Goal: Find specific page/section: Find specific page/section

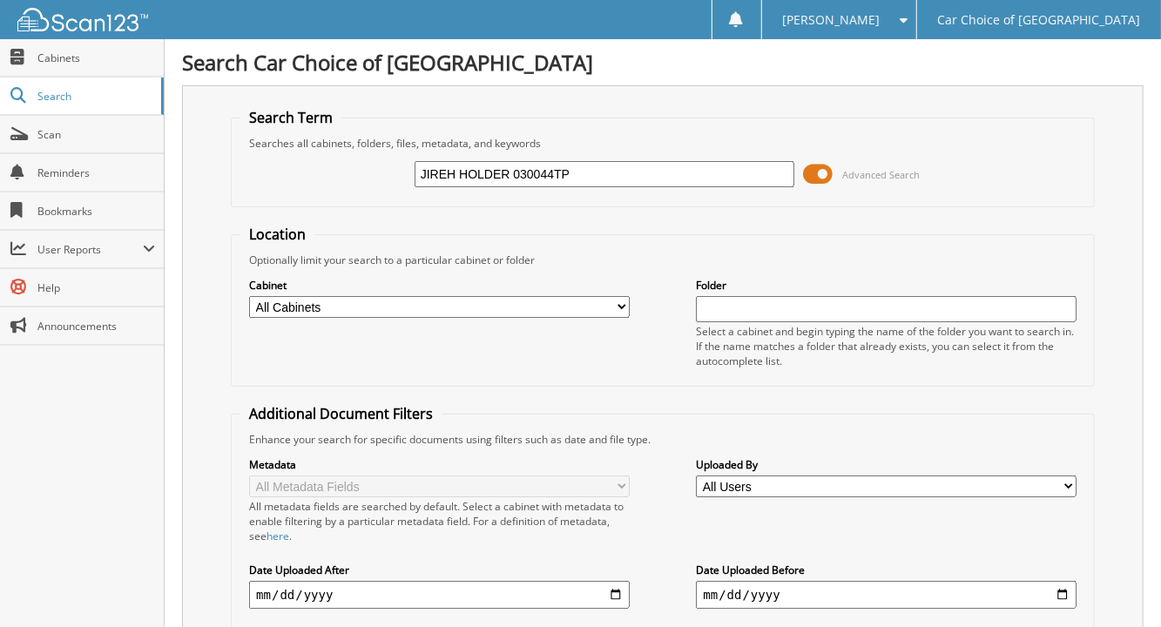
drag, startPoint x: 573, startPoint y: 169, endPoint x: 346, endPoint y: 185, distance: 227.9
click at [346, 185] on div "JIREH HOLDER 030044TP Advanced Search" at bounding box center [662, 174] width 845 height 47
type input "JIREH HOLDER 030044TP"
click at [346, 185] on div "JIREH HOLDER 030044TP Advanced Search" at bounding box center [662, 174] width 845 height 47
click at [57, 57] on span "Cabinets" at bounding box center [96, 58] width 118 height 15
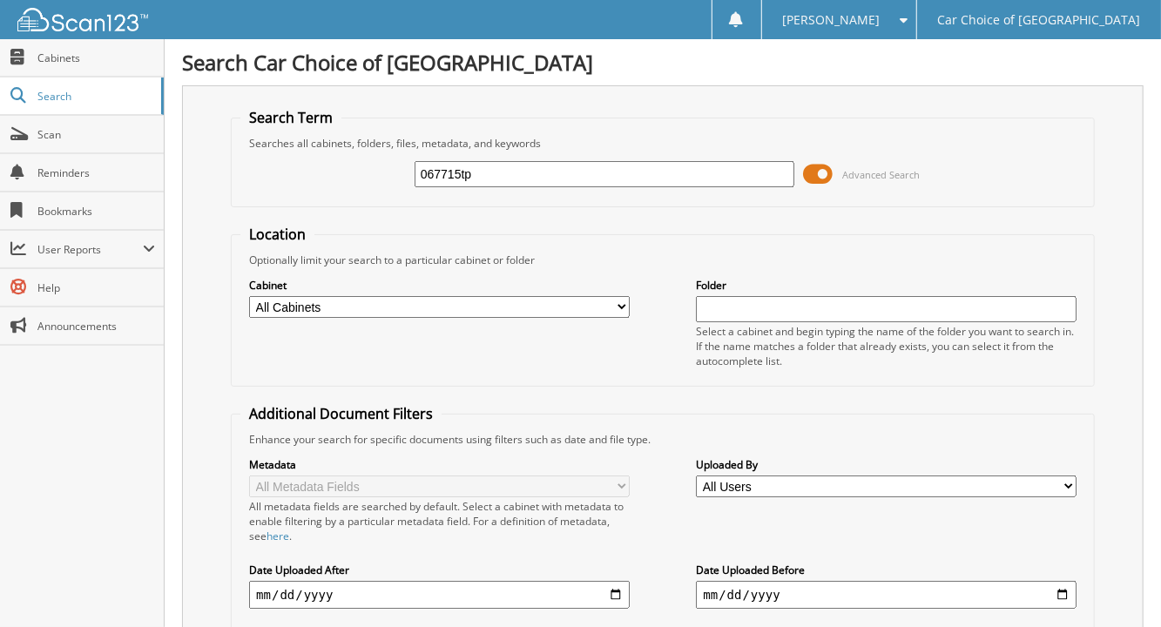
type input "067715tp"
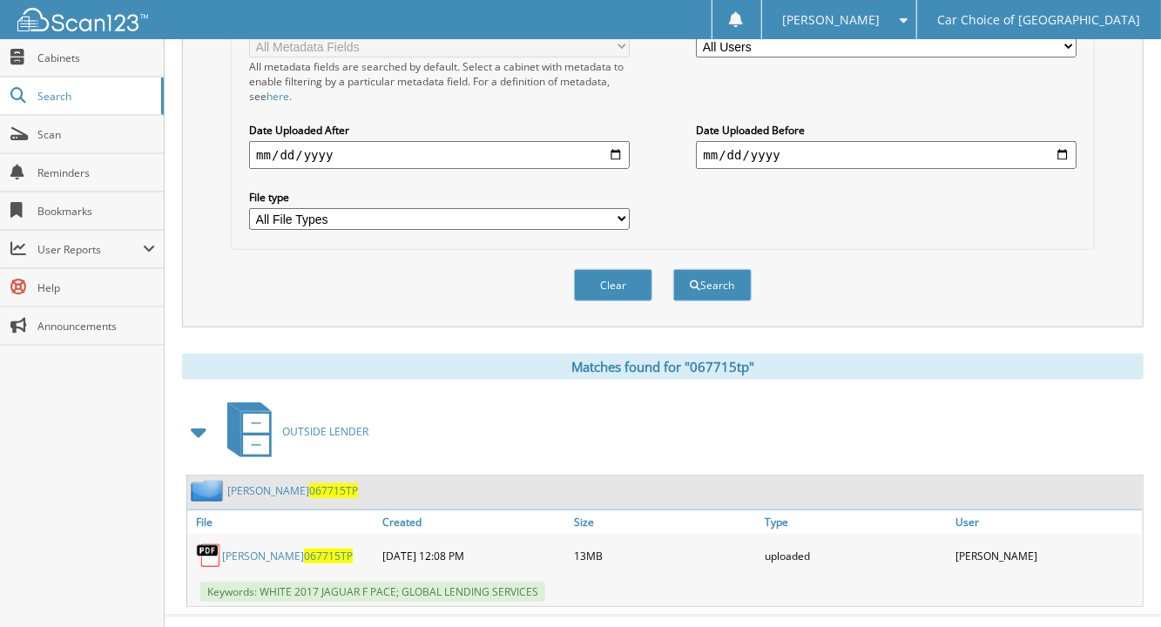
scroll to position [450, 0]
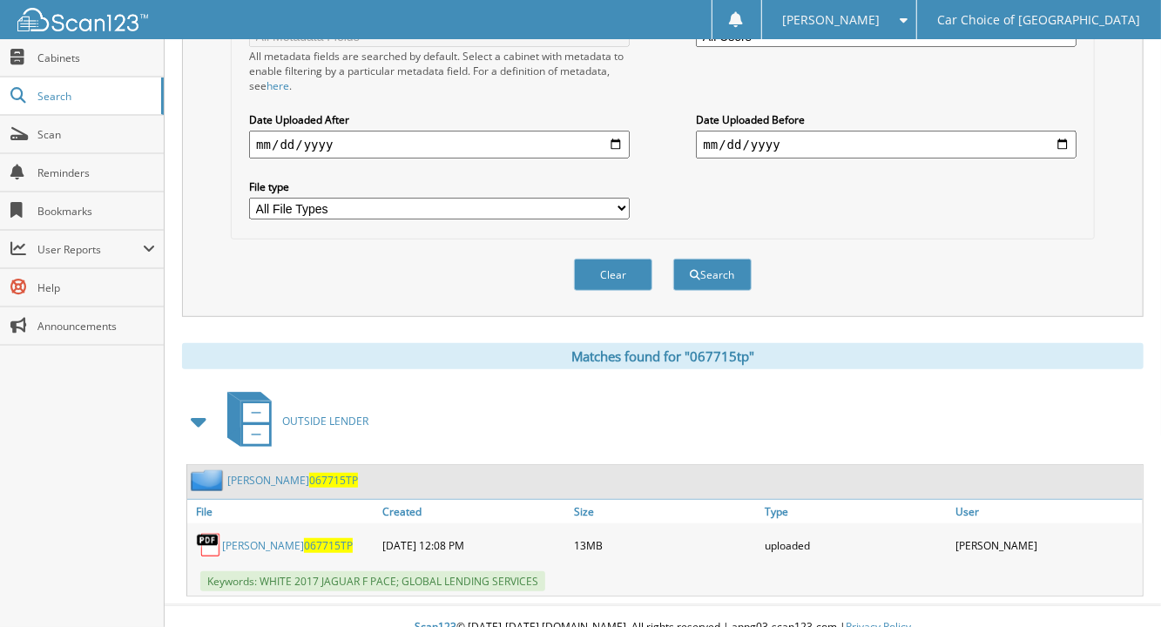
click at [301, 473] on link "[PERSON_NAME] 067715TP" at bounding box center [292, 480] width 131 height 15
